Goal: Check status

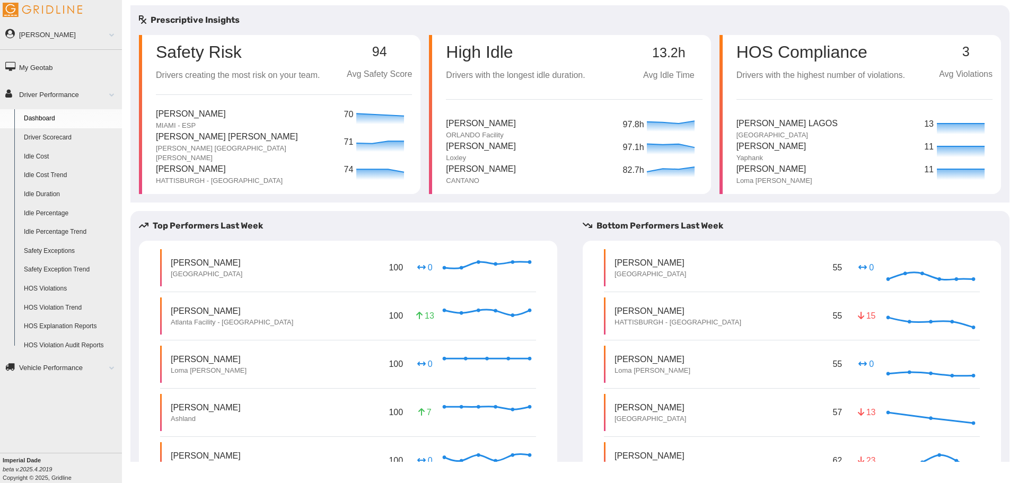
click at [45, 136] on link "Driver Scorecard" at bounding box center [70, 137] width 103 height 19
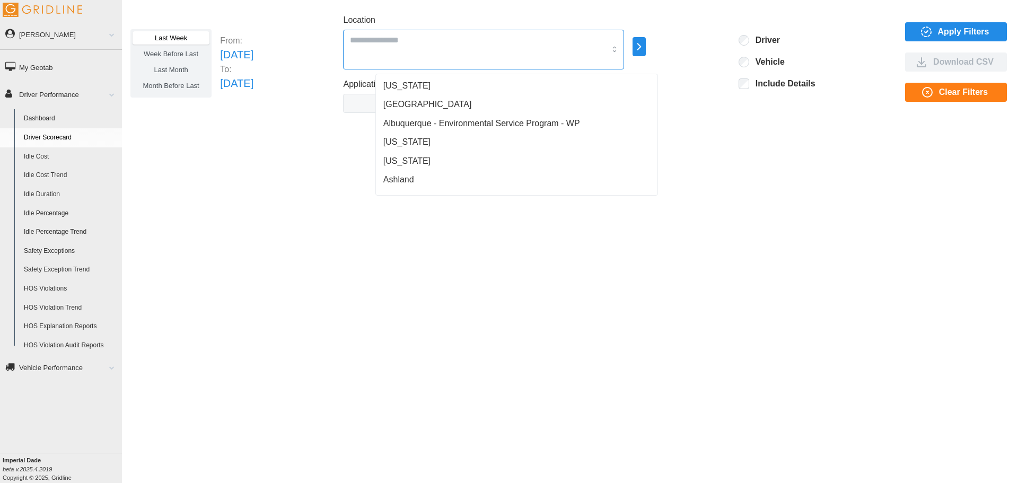
click at [422, 49] on div at bounding box center [483, 50] width 281 height 40
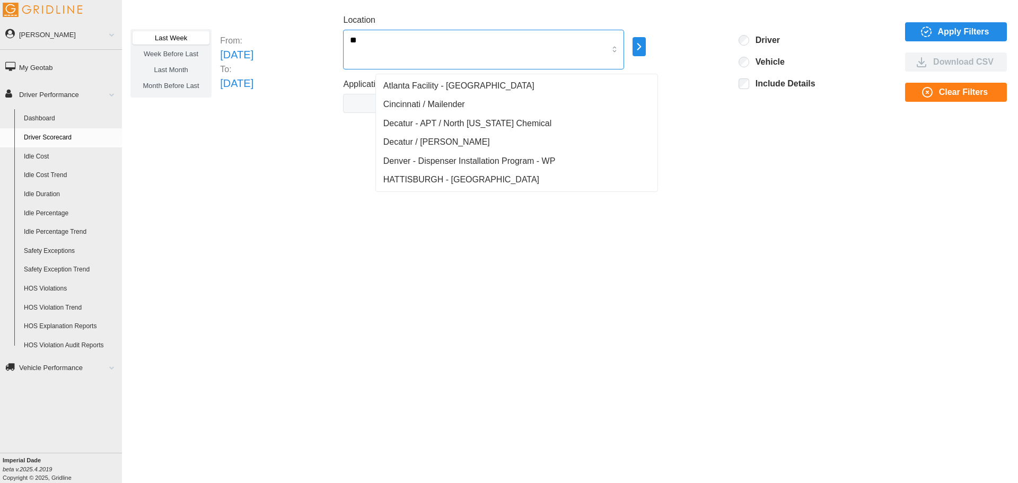
type input "***"
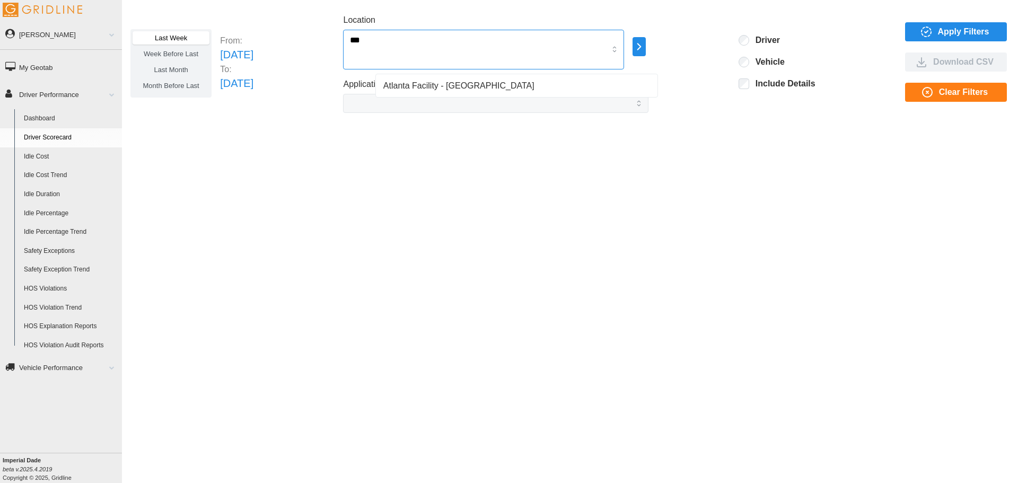
click at [478, 88] on span "Atlanta Facility - [GEOGRAPHIC_DATA]" at bounding box center [458, 86] width 151 height 13
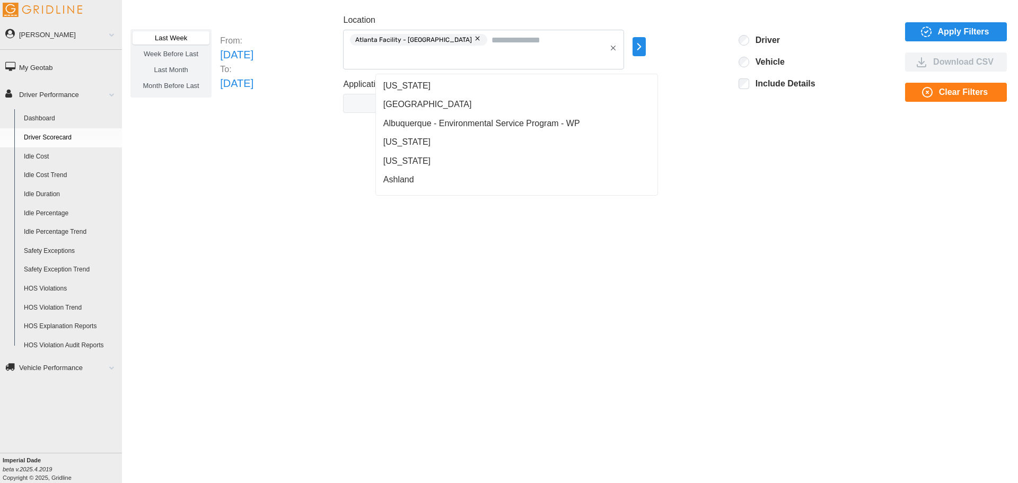
click at [728, 152] on div "Last Week Week Before Last Last Month Month Before Last From: [DATE] To: [DATE]…" at bounding box center [570, 233] width 896 height 457
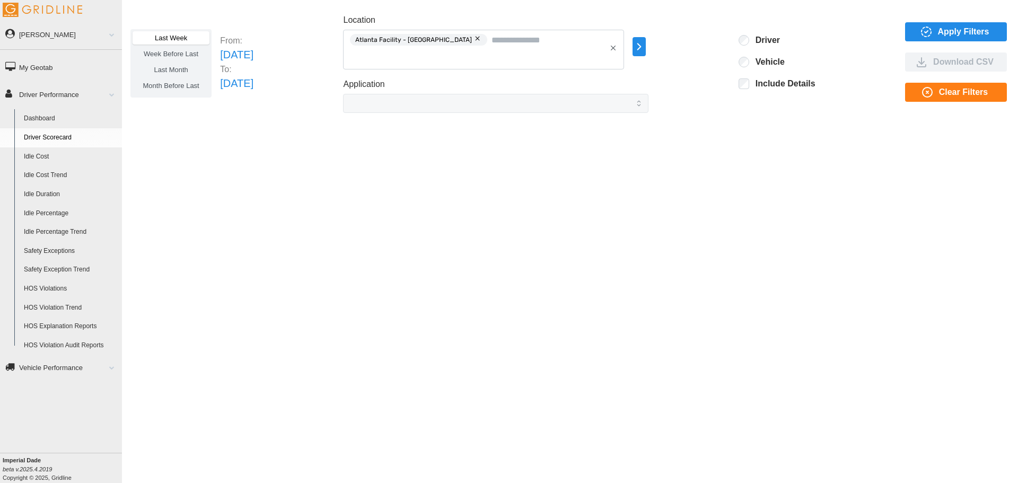
click at [186, 68] on span "Last Month" at bounding box center [171, 70] width 34 height 8
click at [990, 34] on span "Apply Filters" at bounding box center [954, 32] width 85 height 18
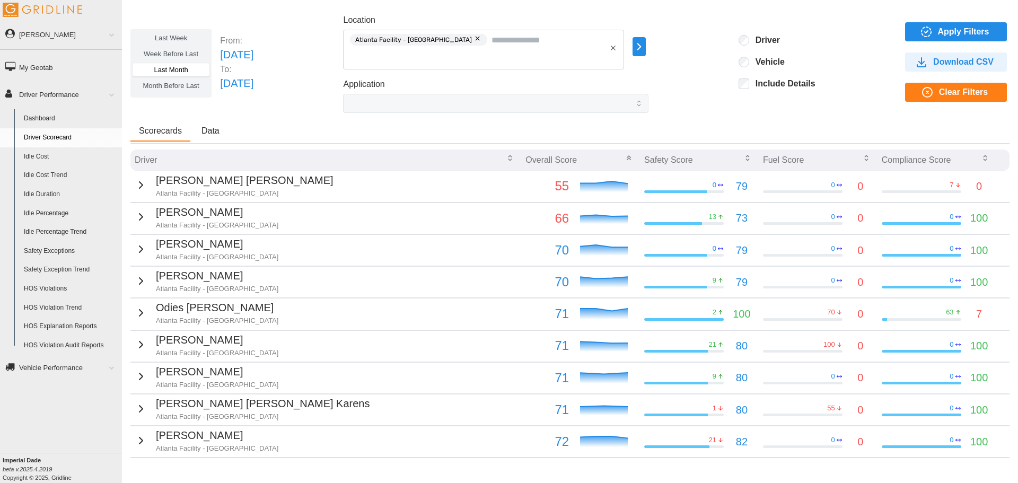
click at [139, 187] on icon "button" at bounding box center [140, 185] width 3 height 6
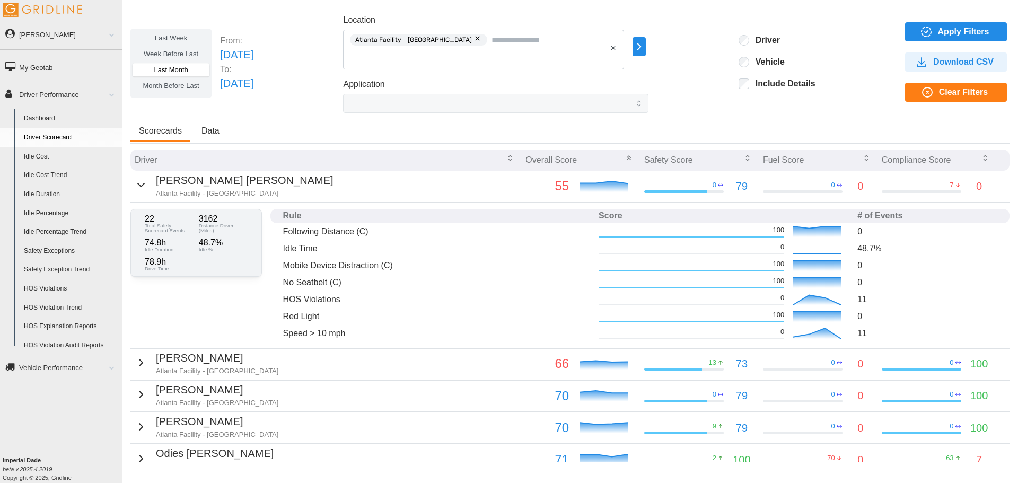
click at [109, 95] on span at bounding box center [108, 94] width 14 height 5
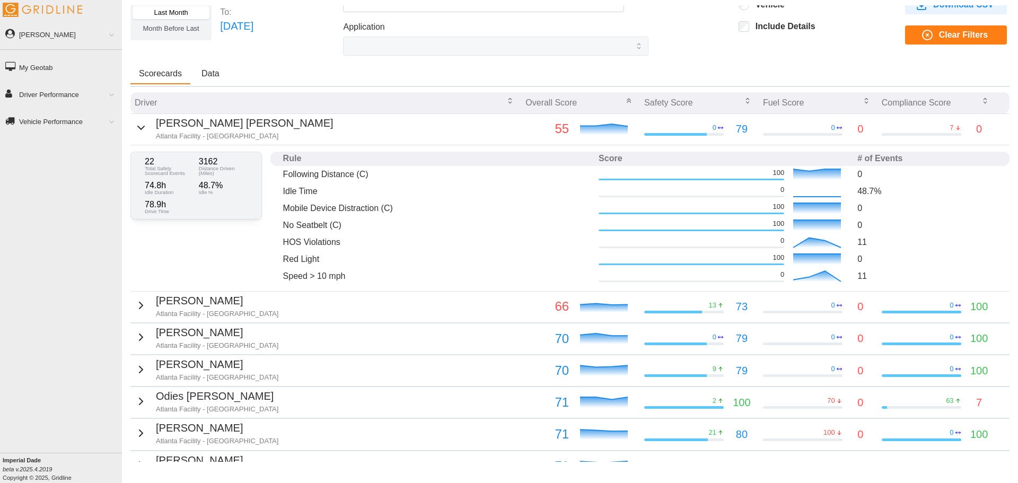
scroll to position [53, 0]
